Goal: Task Accomplishment & Management: Manage account settings

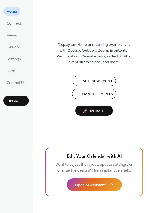
click at [101, 94] on span "Manage Events" at bounding box center [97, 95] width 31 height 6
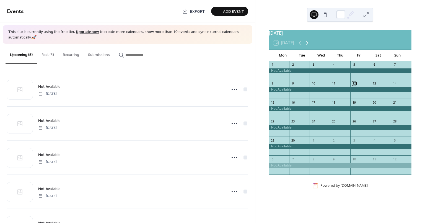
click at [308, 46] on icon at bounding box center [307, 43] width 7 height 7
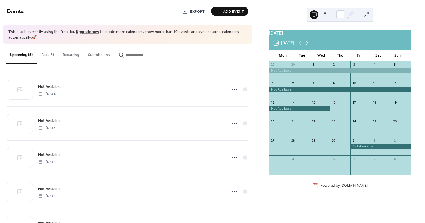
click at [310, 46] on icon at bounding box center [307, 43] width 7 height 7
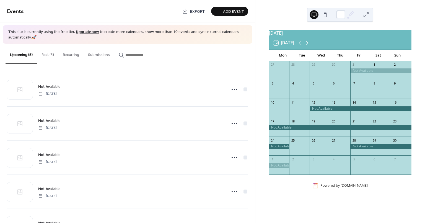
click at [307, 46] on icon at bounding box center [307, 43] width 7 height 7
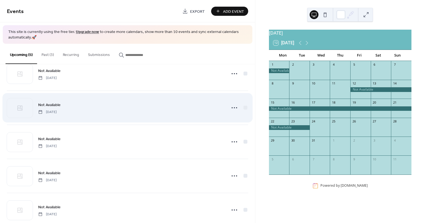
scroll to position [27, 0]
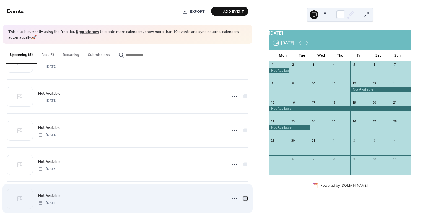
click at [245, 197] on div at bounding box center [246, 199] width 4 height 4
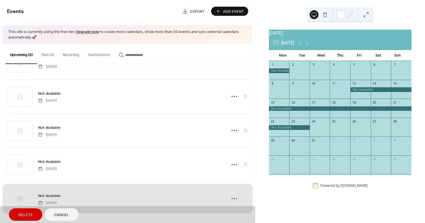
click at [24, 214] on span "Delete" at bounding box center [26, 215] width 14 height 6
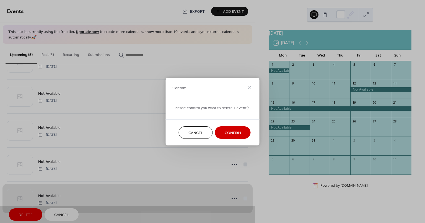
click at [225, 132] on span "Confirm" at bounding box center [233, 133] width 16 height 6
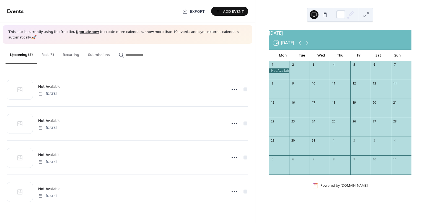
click at [302, 46] on icon at bounding box center [300, 43] width 7 height 7
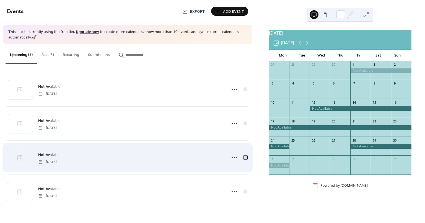
click at [245, 156] on div at bounding box center [246, 158] width 4 height 4
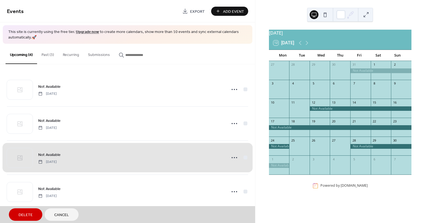
click at [37, 211] on button "Delete" at bounding box center [26, 214] width 34 height 12
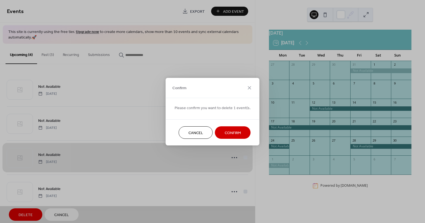
click at [235, 130] on span "Confirm" at bounding box center [233, 133] width 16 height 6
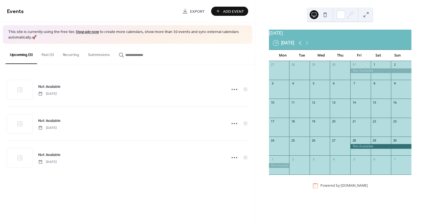
click at [301, 45] on icon at bounding box center [300, 43] width 7 height 7
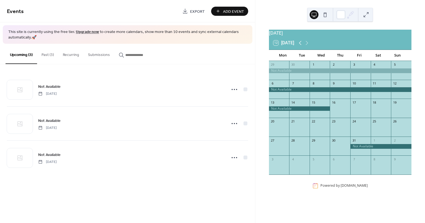
click at [301, 45] on icon at bounding box center [300, 43] width 7 height 7
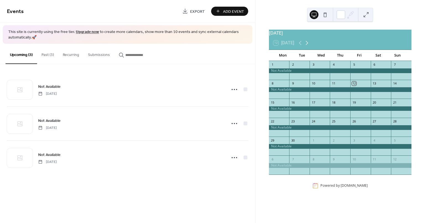
click at [310, 44] on icon at bounding box center [307, 43] width 7 height 7
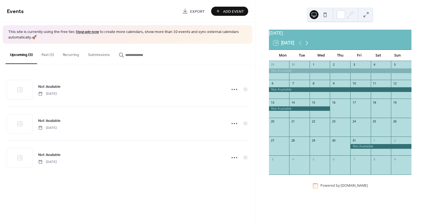
click at [308, 45] on icon at bounding box center [307, 43] width 7 height 7
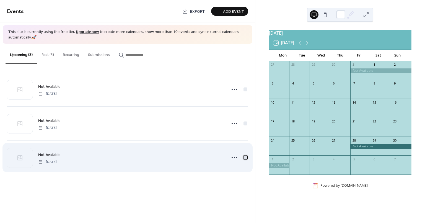
click at [246, 155] on div at bounding box center [246, 158] width 6 height 6
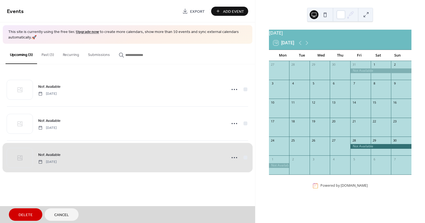
click at [30, 213] on span "Delete" at bounding box center [26, 215] width 14 height 6
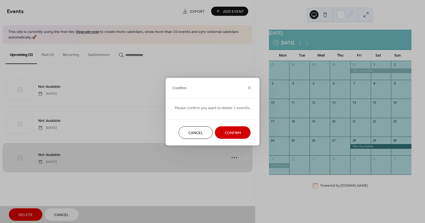
click at [234, 127] on button "Confirm" at bounding box center [233, 132] width 36 height 12
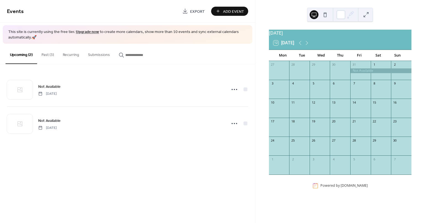
click at [232, 11] on span "Add Event" at bounding box center [233, 12] width 21 height 6
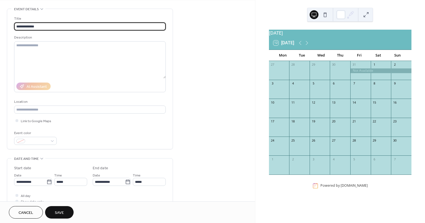
scroll to position [27, 0]
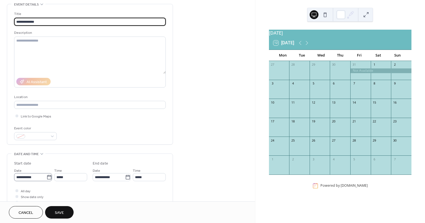
type input "**********"
click at [35, 177] on input "**********" at bounding box center [30, 177] width 32 height 8
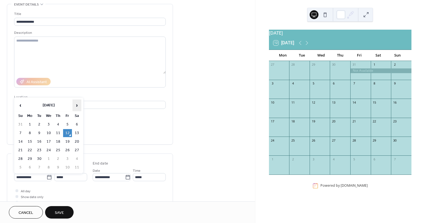
click at [78, 106] on span "›" at bounding box center [77, 105] width 8 height 11
click at [48, 177] on icon at bounding box center [50, 177] width 6 height 6
click at [47, 177] on input "**********" at bounding box center [30, 177] width 32 height 8
click at [78, 103] on span "›" at bounding box center [77, 105] width 8 height 11
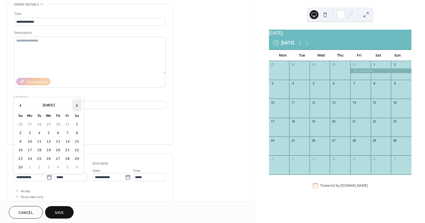
click at [78, 103] on span "›" at bounding box center [77, 105] width 8 height 11
click at [20, 133] on td "4" at bounding box center [20, 133] width 9 height 8
type input "**********"
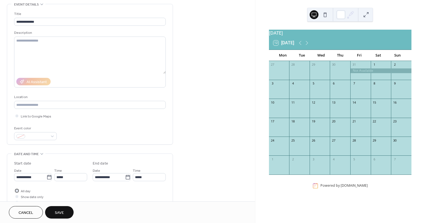
click at [18, 189] on div at bounding box center [17, 191] width 6 height 6
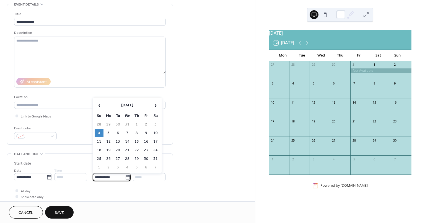
click at [107, 176] on input "**********" at bounding box center [109, 177] width 32 height 8
click at [108, 142] on td "12" at bounding box center [108, 142] width 9 height 8
type input "**********"
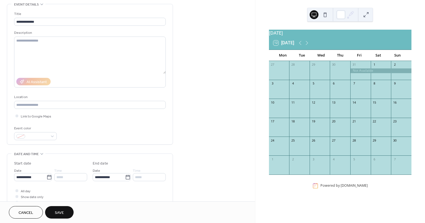
click at [61, 210] on span "Save" at bounding box center [59, 213] width 9 height 6
